Goal: Information Seeking & Learning: Learn about a topic

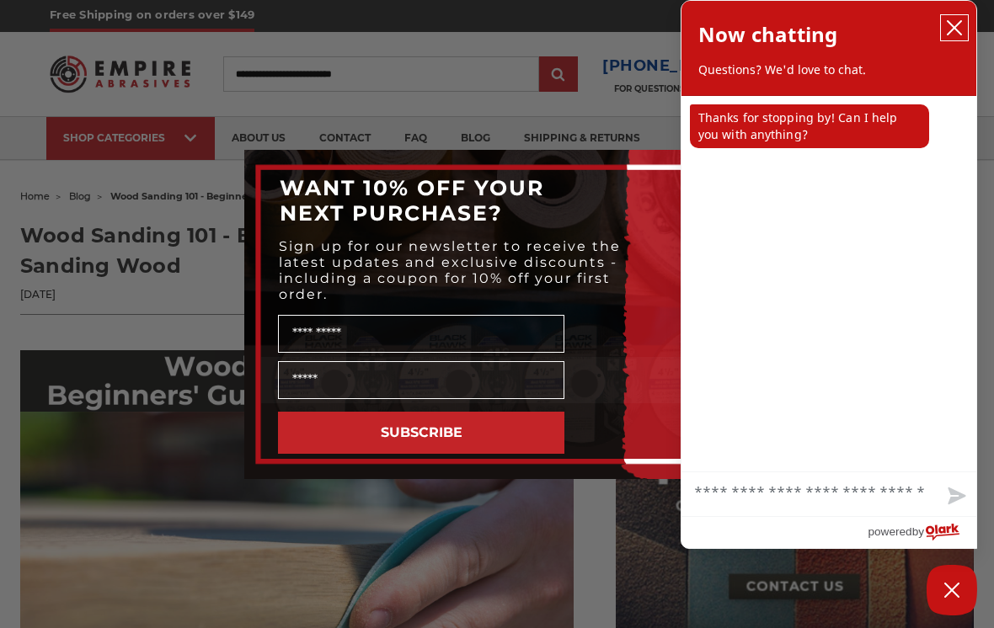
click at [964, 21] on button "close chatbox" at bounding box center [954, 27] width 27 height 25
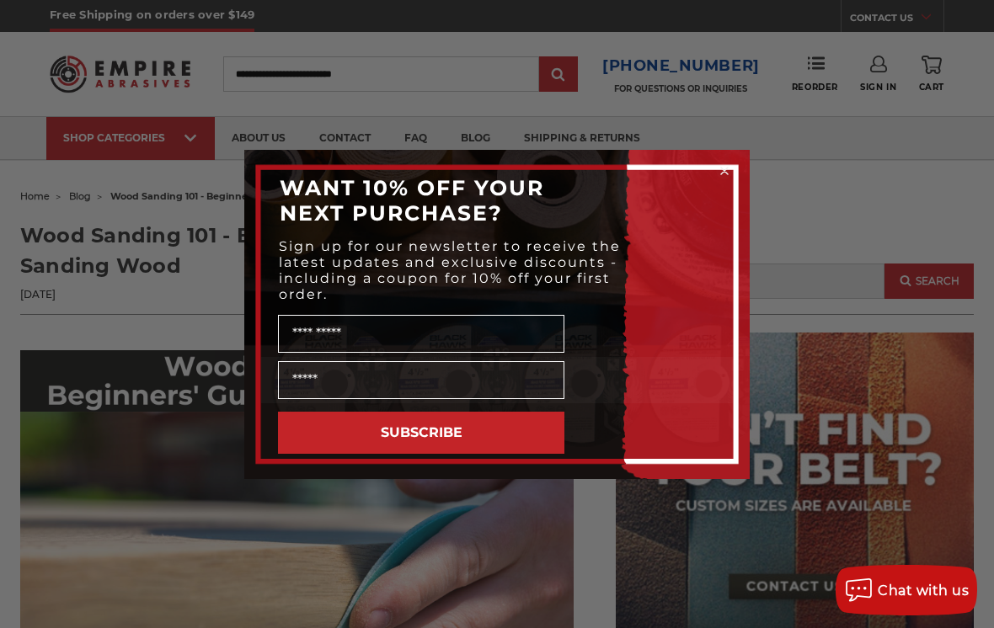
click at [150, 330] on div "Close dialog WANT 10% OFF YOUR NEXT PURCHASE? Sign up for our newsletter to rec…" at bounding box center [497, 314] width 994 height 628
click at [196, 303] on div "Close dialog WANT 10% OFF YOUR NEXT PURCHASE? Sign up for our newsletter to rec…" at bounding box center [497, 314] width 994 height 628
click at [721, 177] on div "WANT 10% OFF YOUR NEXT PURCHASE?" at bounding box center [497, 200] width 472 height 67
click at [710, 181] on div "WANT 10% OFF YOUR NEXT PURCHASE?" at bounding box center [497, 200] width 472 height 67
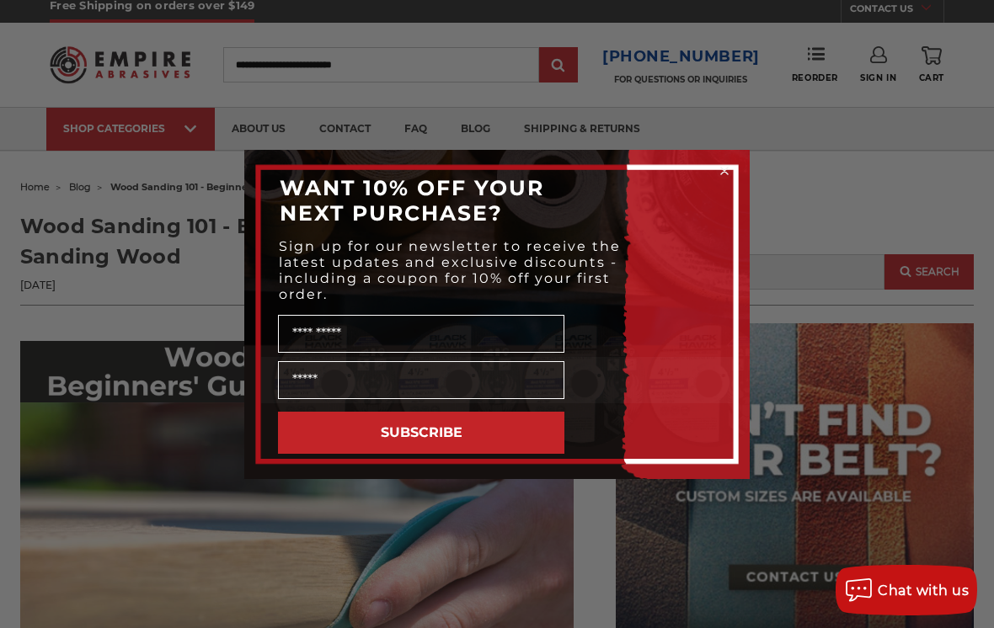
scroll to position [35, 0]
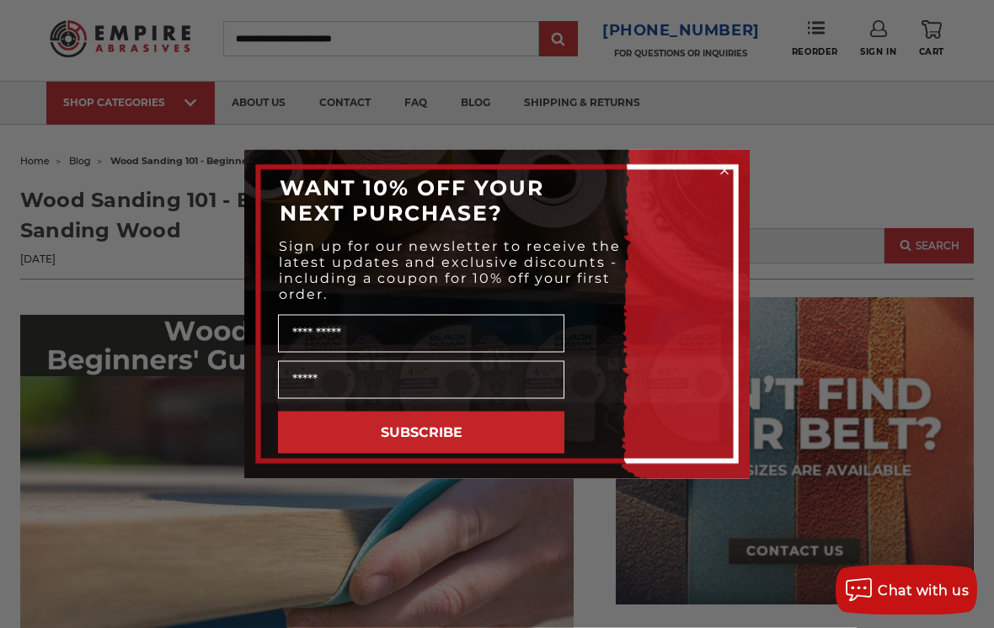
click at [718, 165] on form "WANT 10% OFF YOUR NEXT PURCHASE? Sign up for our newsletter to receive the late…" at bounding box center [496, 314] width 505 height 329
click at [718, 164] on form "WANT 10% OFF YOUR NEXT PURCHASE? Sign up for our newsletter to receive the late…" at bounding box center [496, 314] width 505 height 329
click at [725, 157] on div "Close dialog WANT 10% OFF YOUR NEXT PURCHASE? Sign up for our newsletter to rec…" at bounding box center [497, 314] width 994 height 628
click at [717, 179] on icon "Close dialog" at bounding box center [724, 171] width 17 height 17
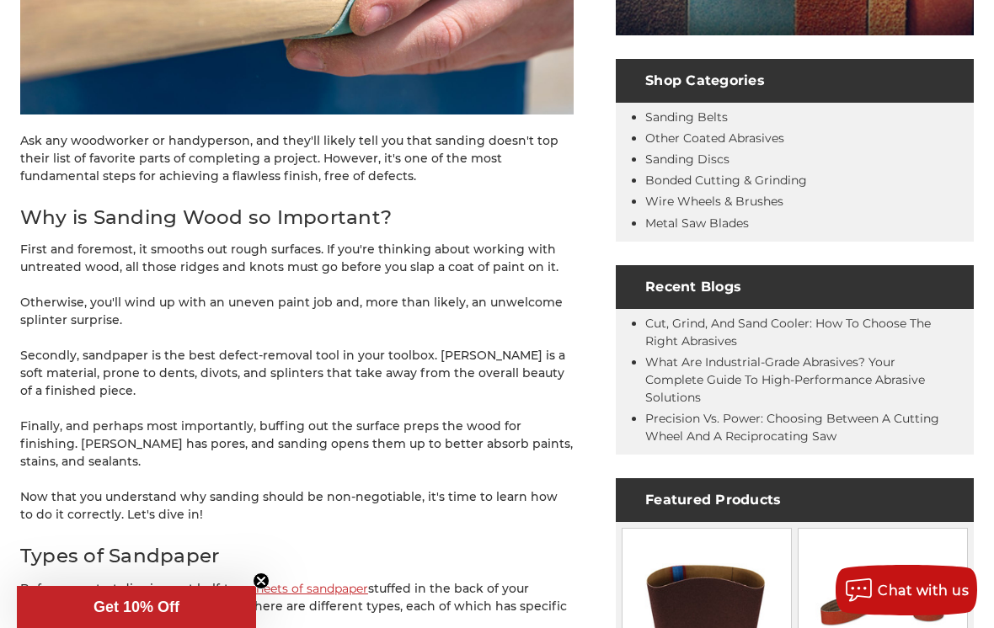
scroll to position [604, 0]
click at [125, 489] on p "Now that you understand why sanding should be non-negotiable, it's time to lear…" at bounding box center [296, 506] width 553 height 35
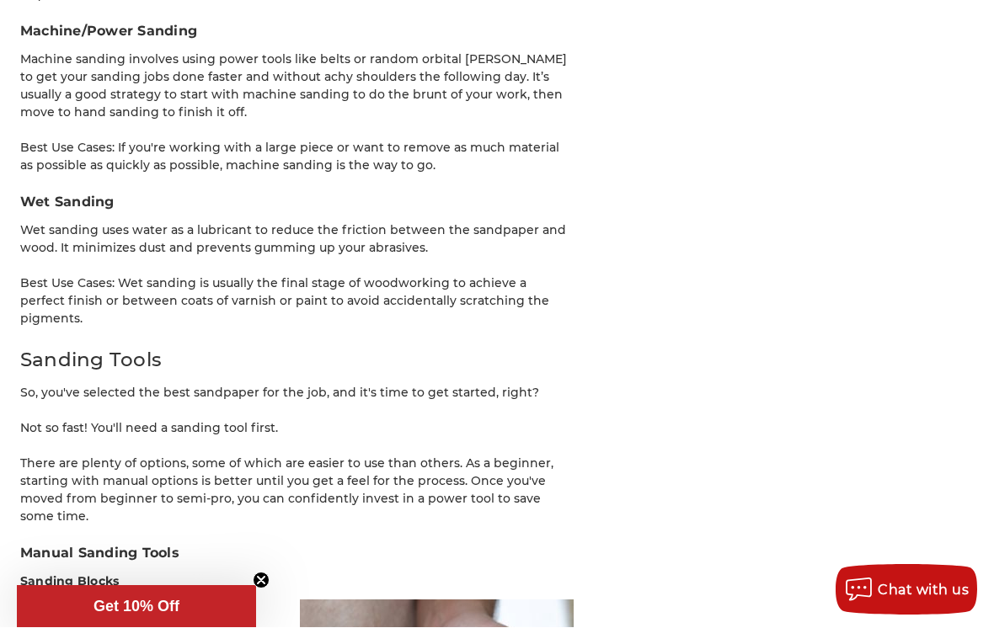
scroll to position [3485, 0]
